Goal: Transaction & Acquisition: Purchase product/service

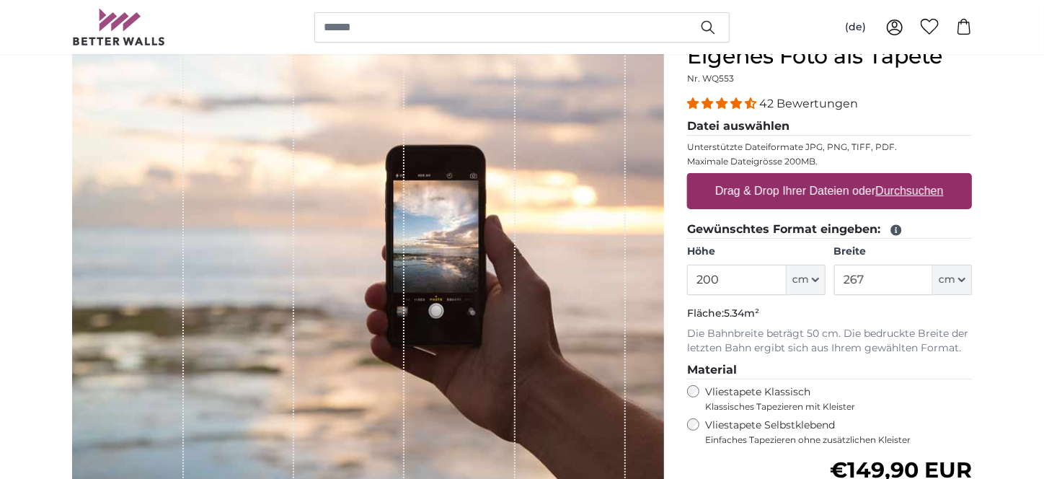
click at [892, 197] on u "Durchsuchen" at bounding box center [910, 191] width 68 height 12
click at [892, 177] on input "Drag & Drop Ihrer Dateien oder Durchsuchen" at bounding box center [829, 175] width 285 height 4
type input "**********"
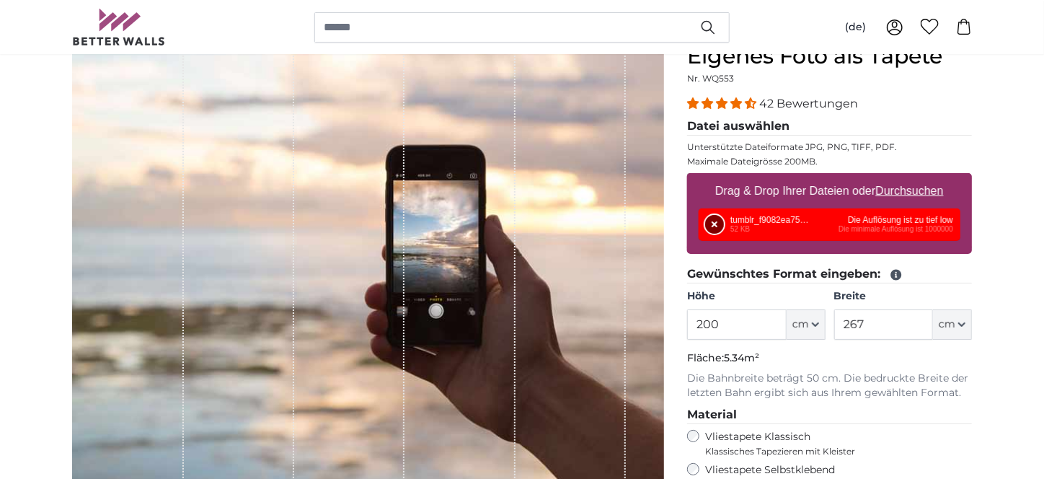
click at [714, 234] on button "Entfernen" at bounding box center [714, 224] width 19 height 19
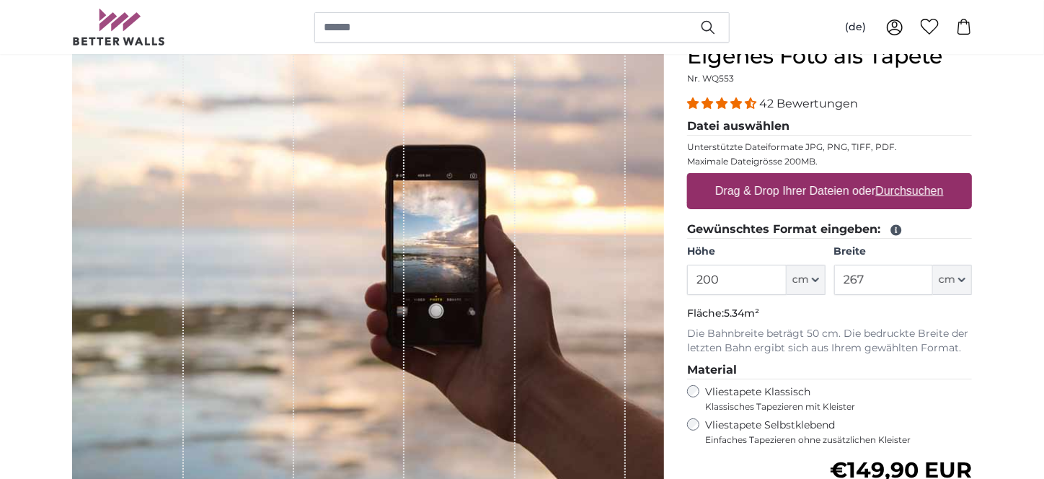
click at [906, 197] on u "Durchsuchen" at bounding box center [910, 191] width 68 height 12
click at [906, 177] on input "Drag & Drop Ihrer Dateien oder Durchsuchen" at bounding box center [829, 175] width 285 height 4
type input "**********"
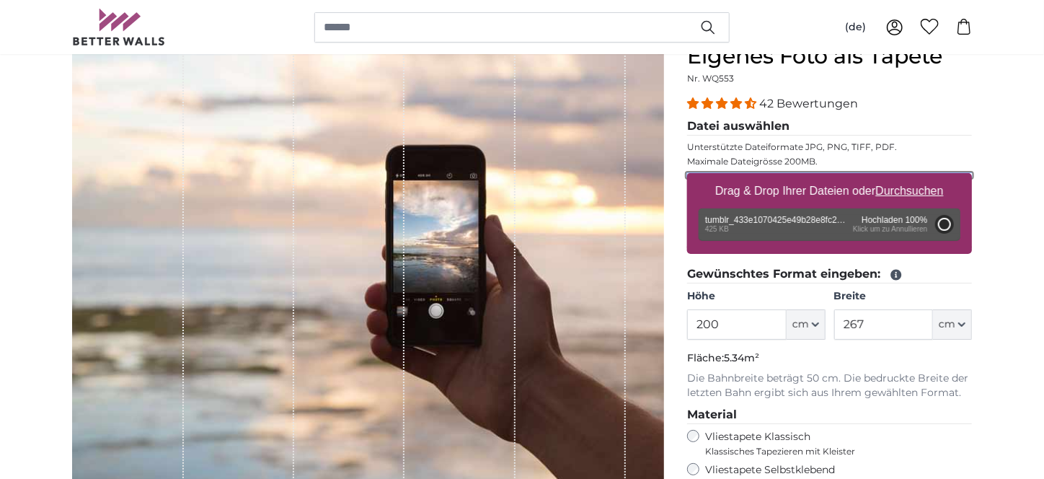
type input "127.1"
type input "75"
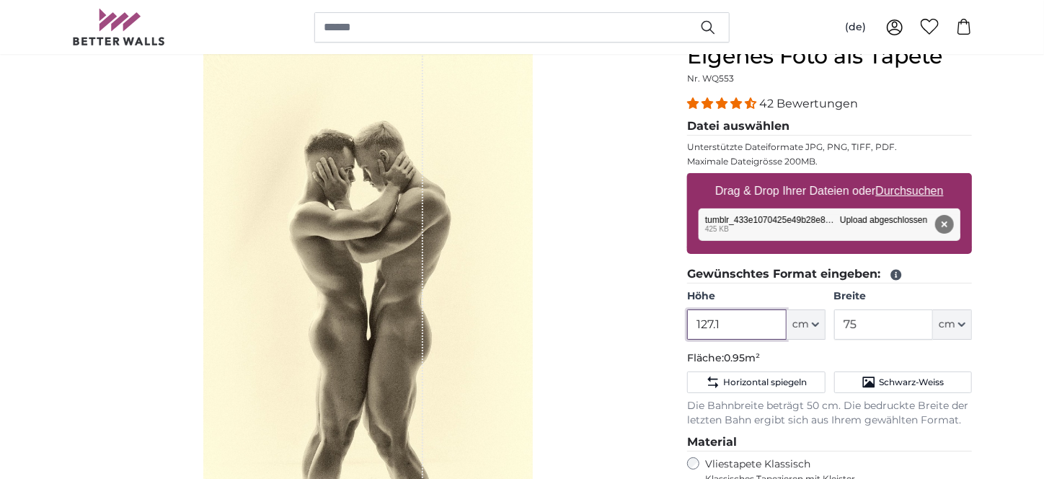
drag, startPoint x: 731, startPoint y: 342, endPoint x: 669, endPoint y: 343, distance: 62.0
click at [652, 349] on product-detail "Abbrechen Bild zuschneiden Bahnen ausblenden Eigenes Foto als Tapete Nr. WQ553 …" at bounding box center [522, 392] width 923 height 745
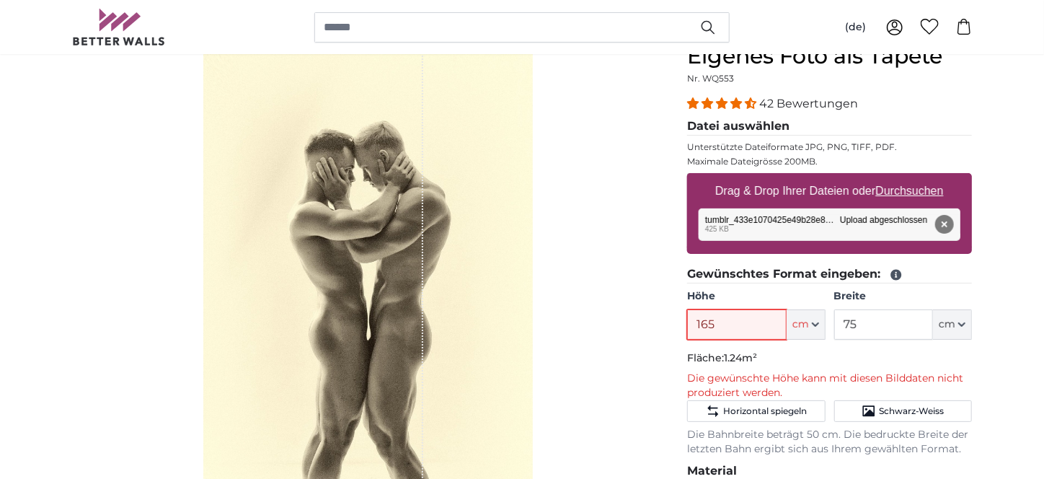
type input "165"
drag, startPoint x: 882, startPoint y: 337, endPoint x: 830, endPoint y: 346, distance: 52.7
click at [830, 340] on div "Höhe 165 ft cm Centimeter (cm) Inches (inch) Feet (ft. in.) Breite 75 ft cm Cen…" at bounding box center [829, 314] width 285 height 50
click at [897, 417] on span "Schwarz-Weiss" at bounding box center [912, 411] width 66 height 12
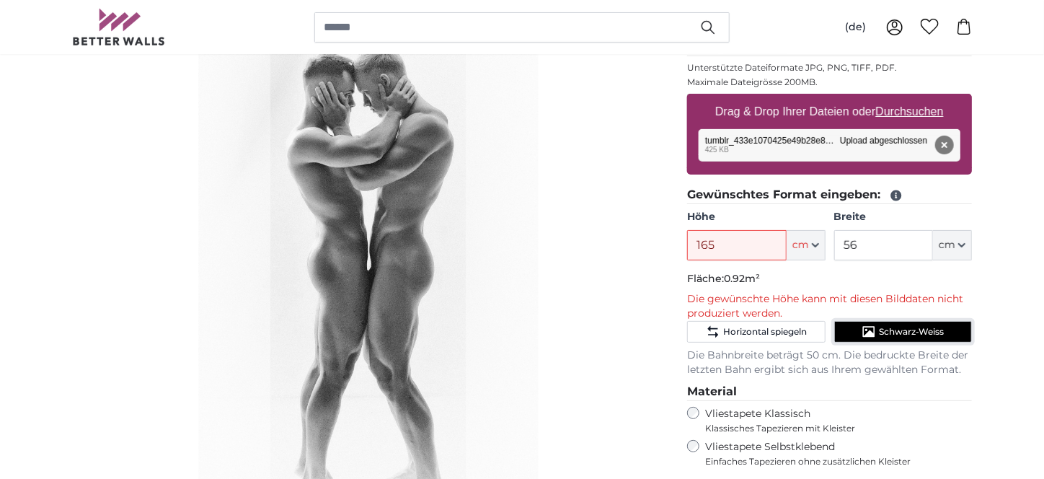
scroll to position [216, 0]
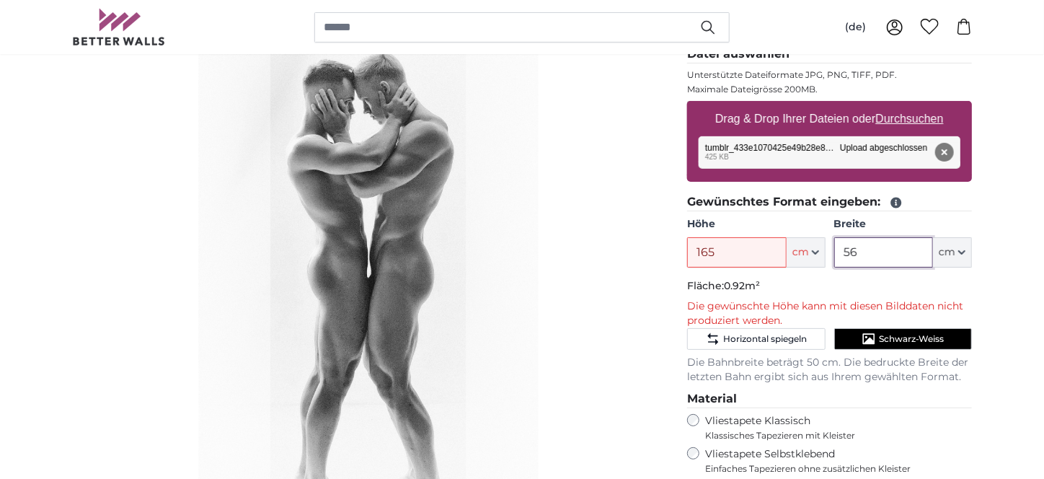
click at [874, 267] on input "56" at bounding box center [883, 252] width 99 height 30
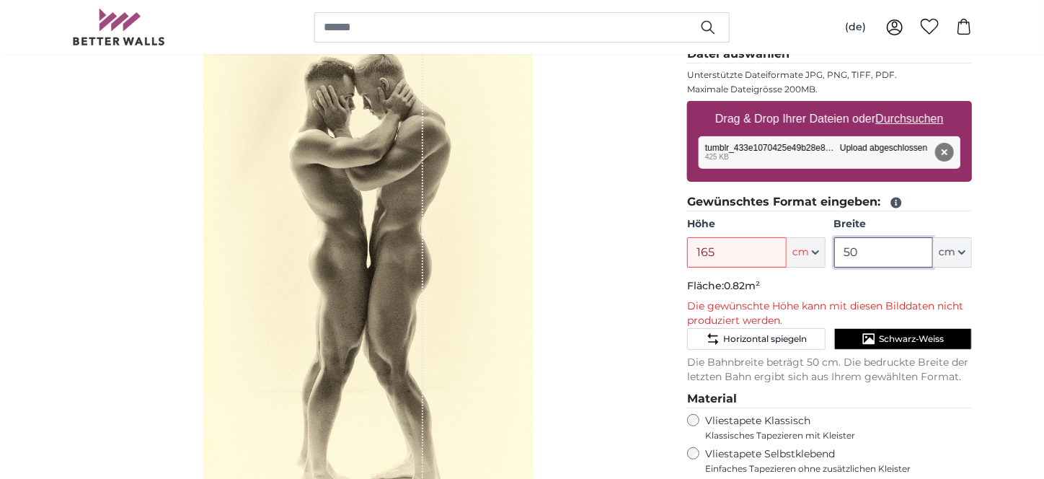
type input "50"
drag, startPoint x: 341, startPoint y: 360, endPoint x: 301, endPoint y: 363, distance: 39.8
click at [301, 363] on div "1 of 1" at bounding box center [313, 250] width 220 height 559
click at [941, 161] on button "Entfernen" at bounding box center [944, 152] width 19 height 19
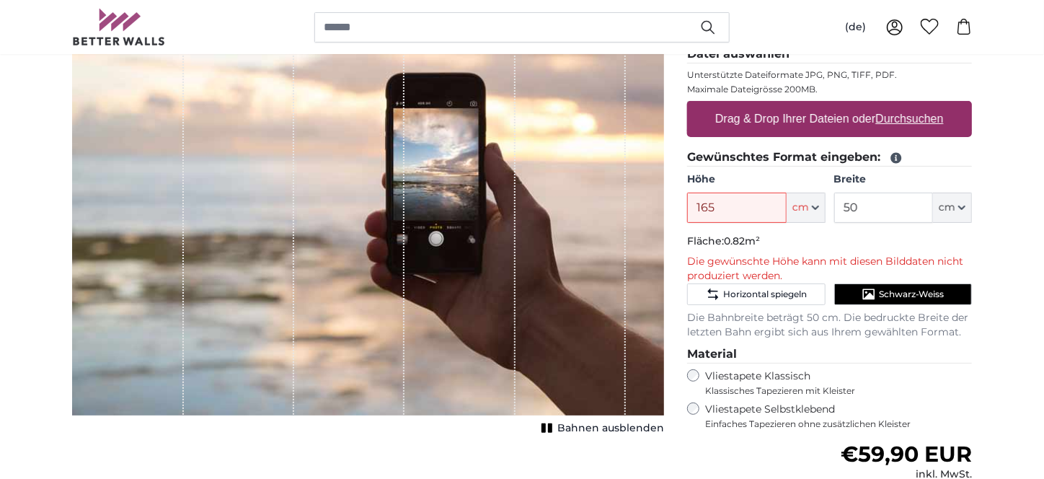
click at [934, 125] on u "Durchsuchen" at bounding box center [910, 118] width 68 height 12
click at [934, 105] on input "Drag & Drop Ihrer Dateien oder Durchsuchen" at bounding box center [829, 103] width 285 height 4
type input "**********"
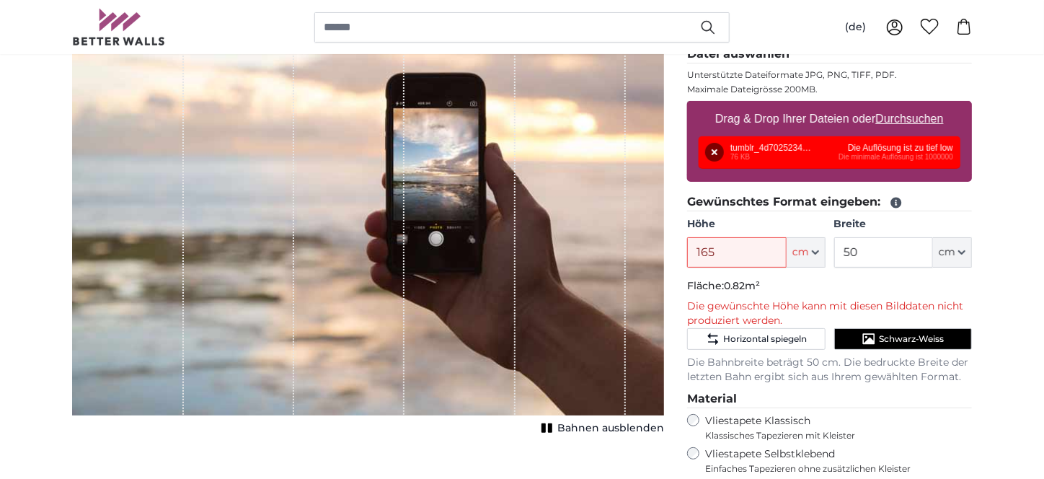
click at [927, 125] on u "Durchsuchen" at bounding box center [910, 118] width 68 height 12
click at [927, 105] on input "Drag & Drop Ihrer Dateien oder Durchsuchen" at bounding box center [829, 103] width 285 height 4
type input "**********"
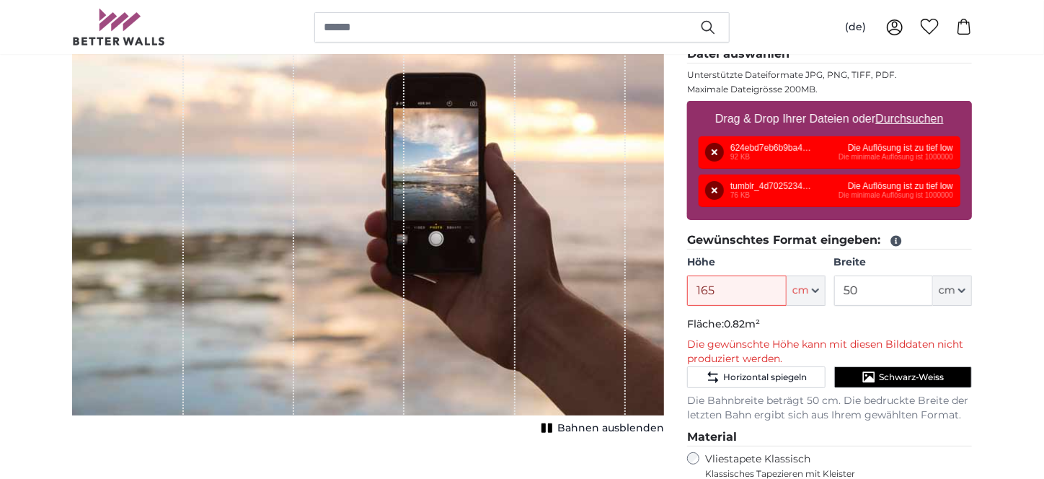
click at [913, 125] on u "Durchsuchen" at bounding box center [910, 118] width 68 height 12
click at [913, 105] on input "Drag & Drop Ihrer Dateien oder Durchsuchen" at bounding box center [829, 103] width 285 height 4
type input "**********"
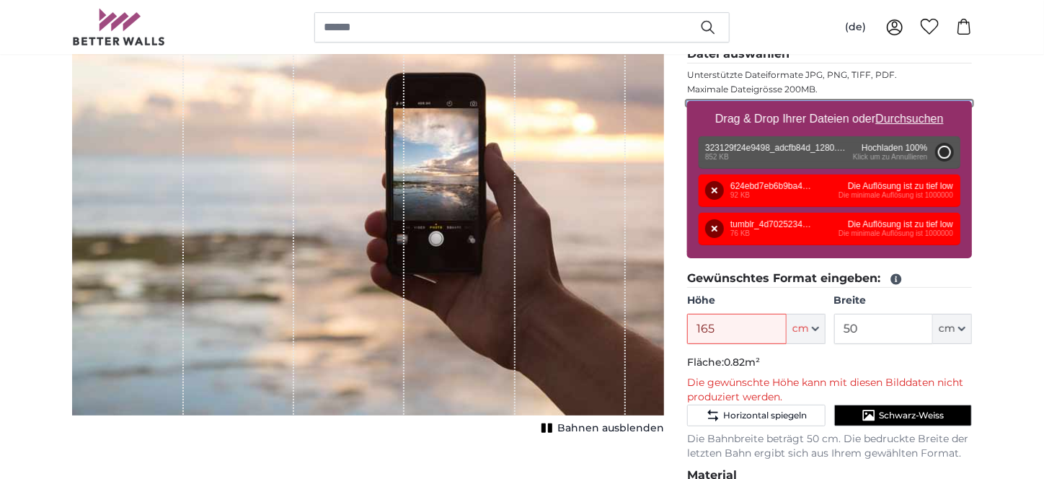
type input "56"
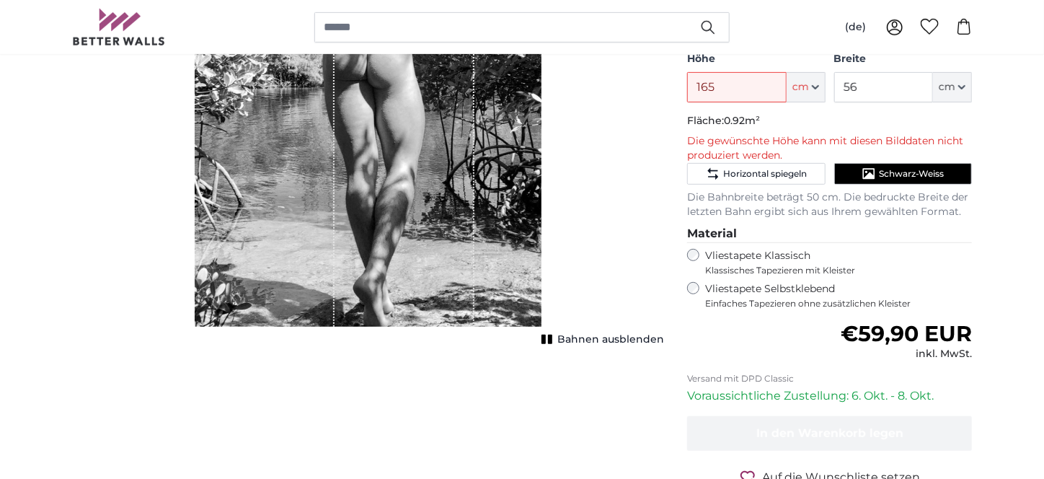
scroll to position [433, 0]
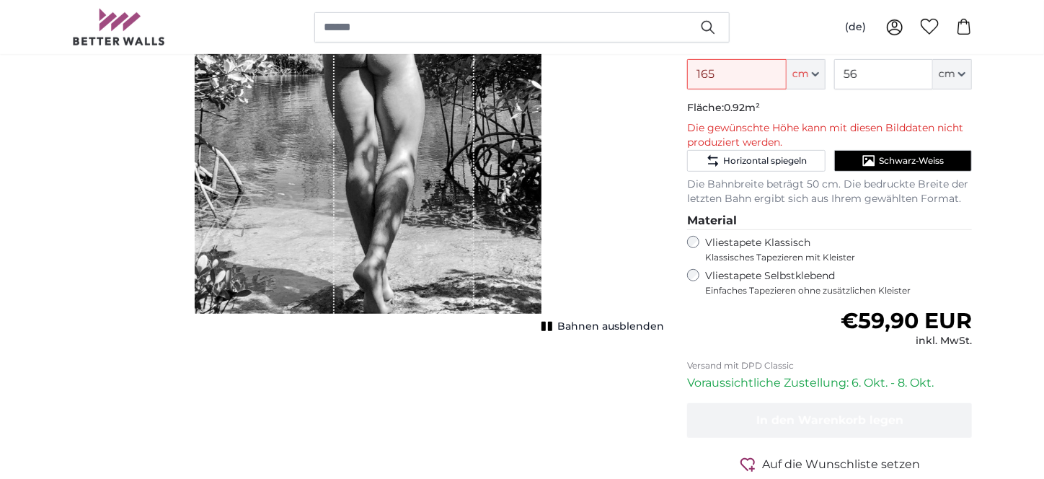
click at [582, 332] on span "Bahnen ausblenden" at bounding box center [610, 326] width 107 height 14
click at [592, 330] on span "Bahnen einblenden" at bounding box center [611, 326] width 106 height 14
